Goal: Transaction & Acquisition: Purchase product/service

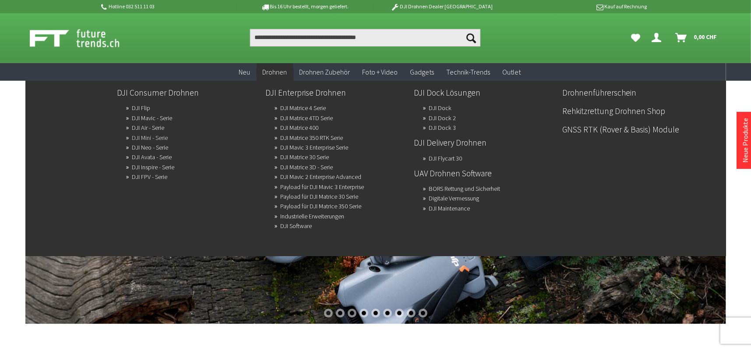
click at [163, 135] on link "DJI Mini - Serie" at bounding box center [150, 137] width 36 height 12
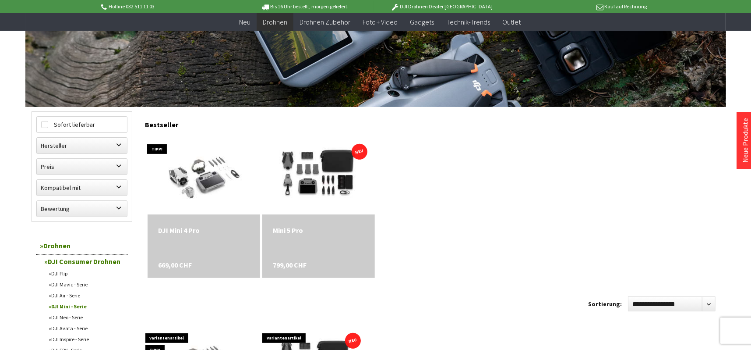
scroll to position [219, 0]
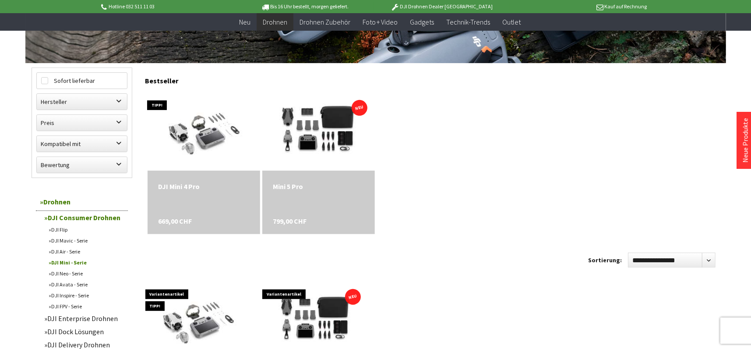
click at [316, 207] on div "Mini 5 Pro 799,00 CHF" at bounding box center [318, 202] width 113 height 64
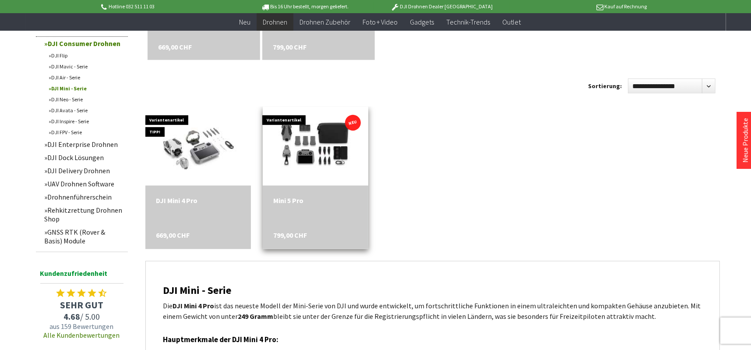
scroll to position [394, 0]
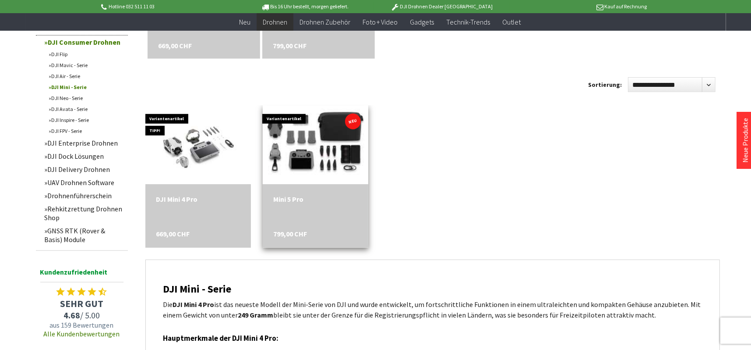
click at [316, 152] on img at bounding box center [315, 145] width 148 height 99
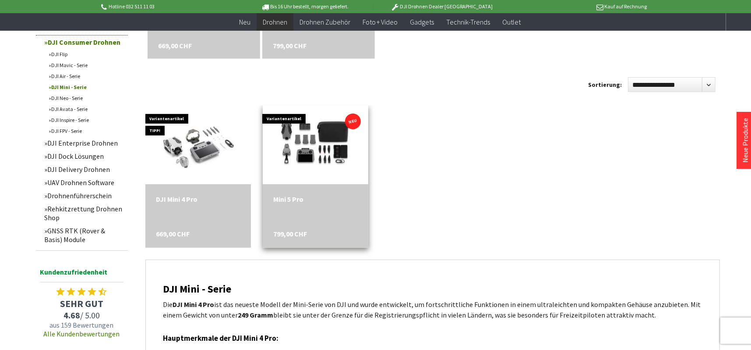
click at [366, 212] on div "Mini 5 Pro 799,00 CHF" at bounding box center [316, 216] width 106 height 64
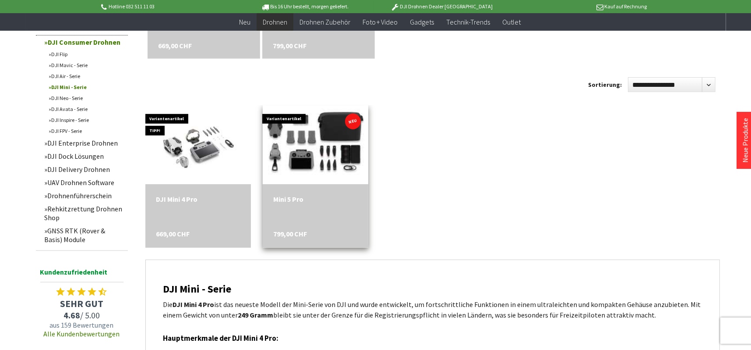
click at [315, 143] on img at bounding box center [315, 145] width 148 height 99
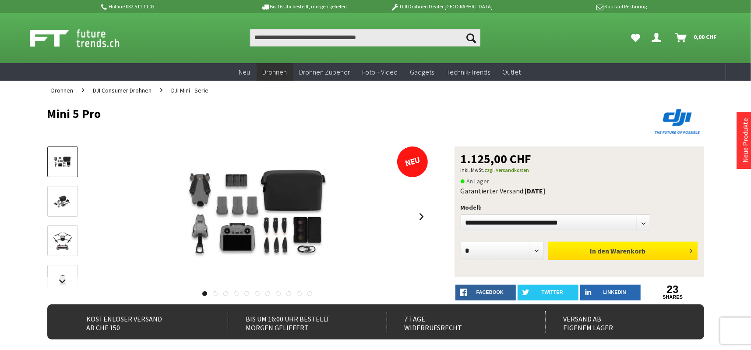
click at [668, 248] on button "In den Warenkorb" at bounding box center [623, 250] width 149 height 18
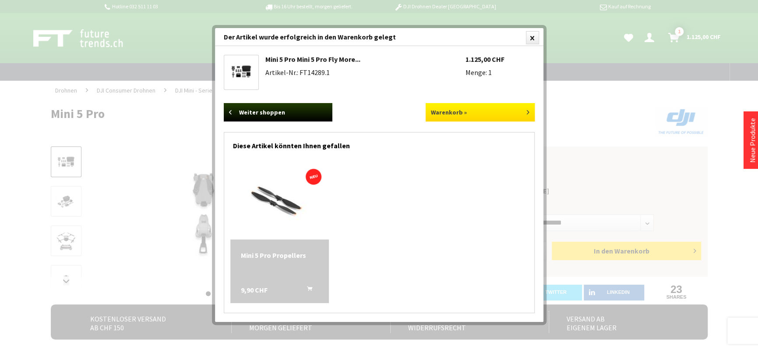
click at [524, 111] on link "Warenkorb »" at bounding box center [480, 112] width 109 height 18
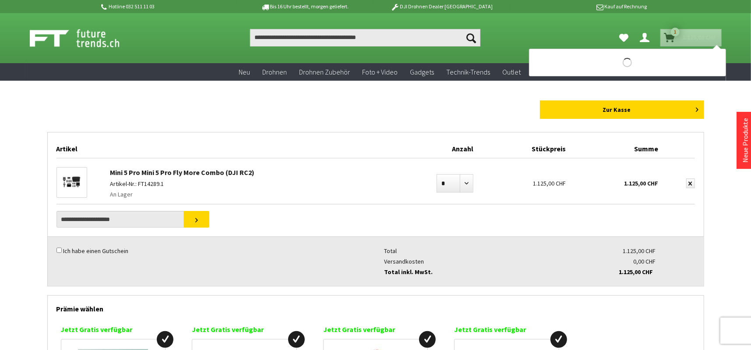
click at [671, 33] on span "1" at bounding box center [675, 32] width 9 height 9
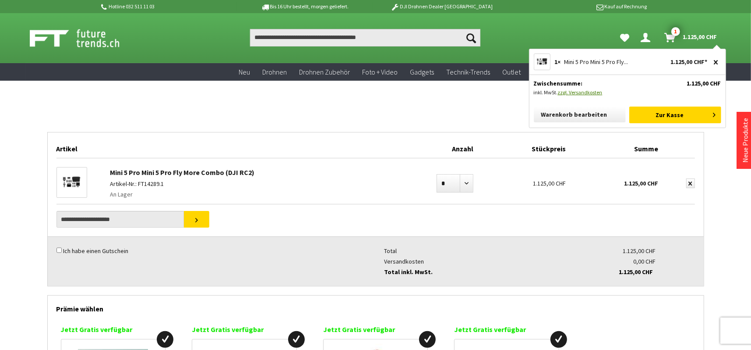
click at [717, 62] on icon "submit" at bounding box center [717, 62] width 4 height 4
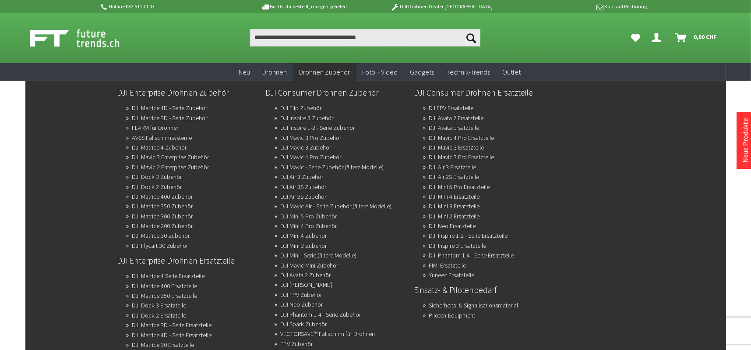
click at [319, 212] on link "DJI Mini 5 Pro Zubehör" at bounding box center [309, 216] width 57 height 12
